Goal: Task Accomplishment & Management: Use online tool/utility

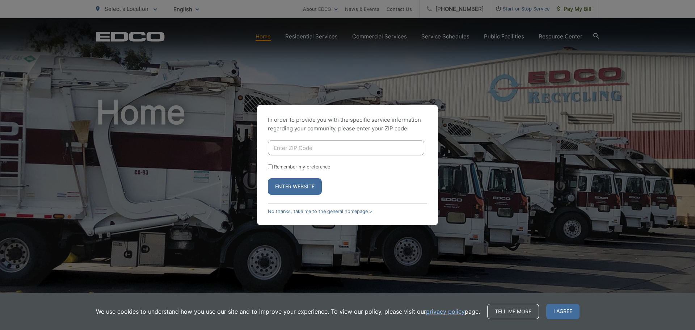
click at [363, 155] on form "Remember my preference Enter Website" at bounding box center [347, 167] width 159 height 55
click at [351, 142] on input "Enter ZIP Code" at bounding box center [346, 147] width 156 height 15
type input "92111"
click at [299, 188] on button "Enter Website" at bounding box center [295, 186] width 54 height 17
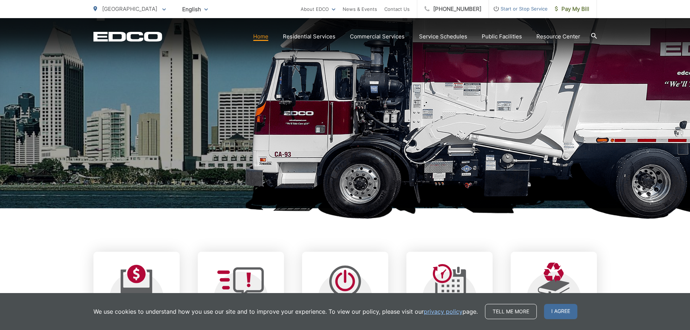
scroll to position [217, 0]
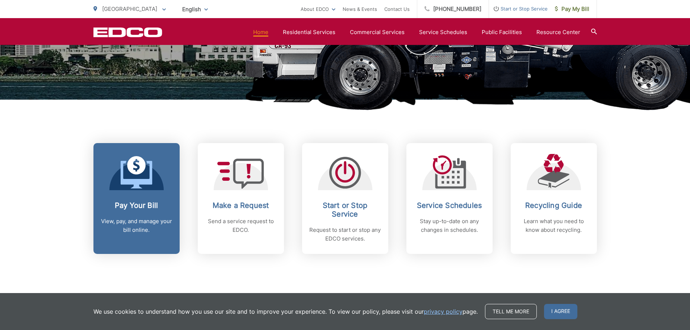
click at [135, 209] on h2 "Pay Your Bill" at bounding box center [137, 205] width 72 height 9
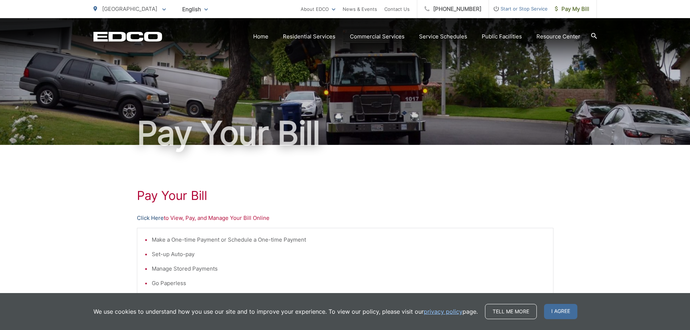
click at [160, 220] on link "Click Here" at bounding box center [150, 218] width 27 height 9
